Goal: Task Accomplishment & Management: Complete application form

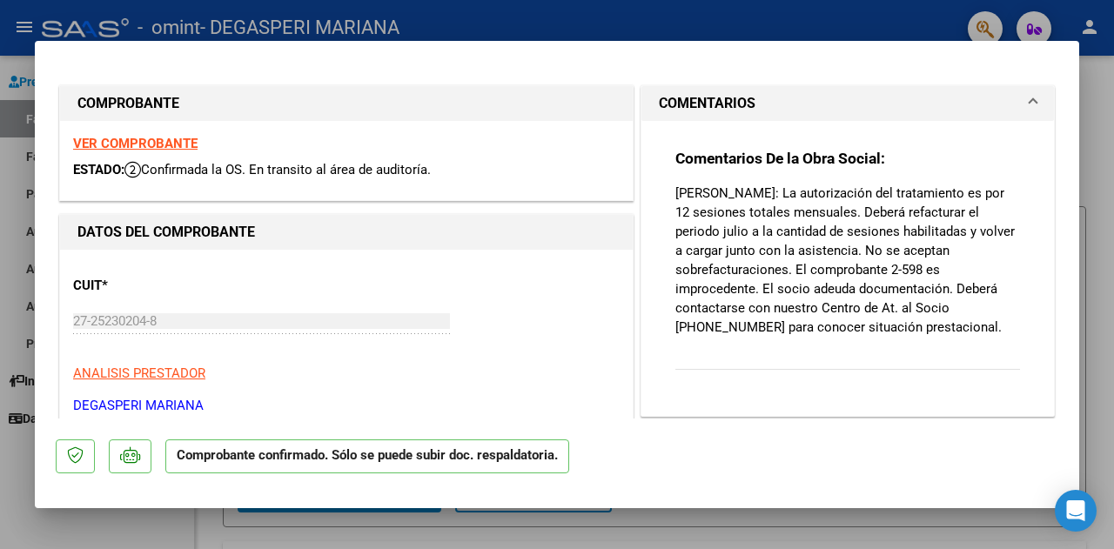
click at [77, 520] on div at bounding box center [557, 274] width 1114 height 549
type input "$ 0,00"
click at [528, 24] on div at bounding box center [557, 274] width 1114 height 549
type input "$ 0,00"
